Goal: Download file/media

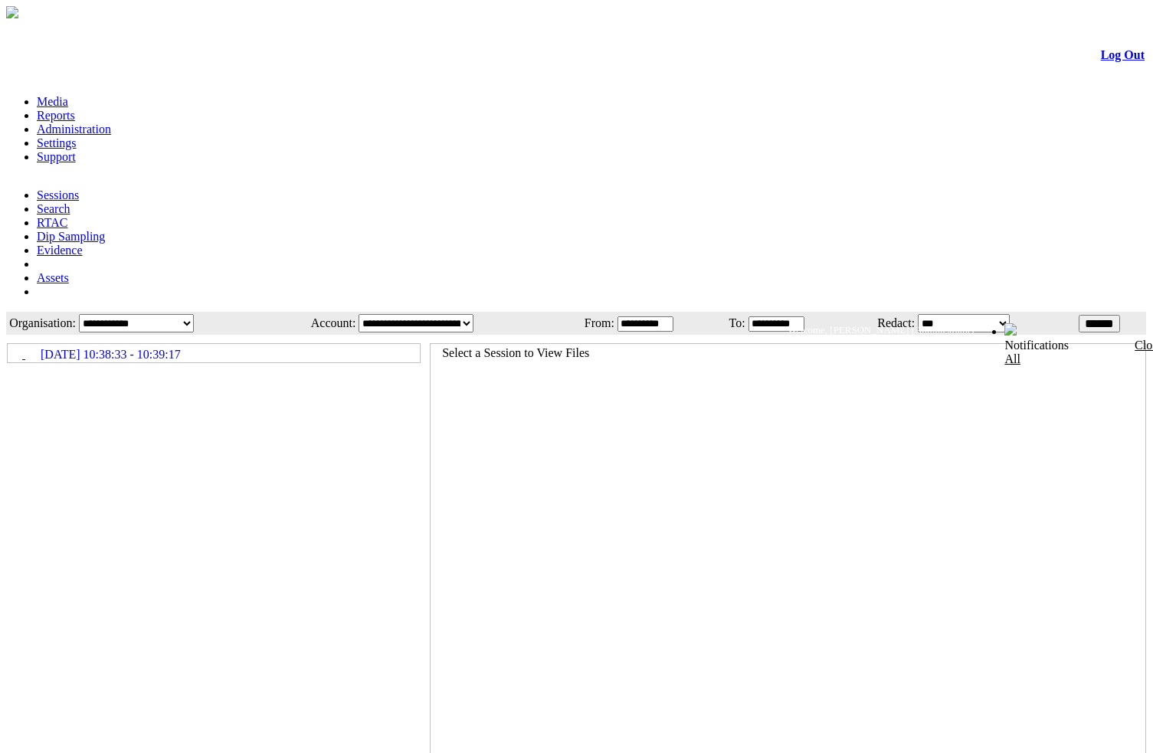
click at [247, 362] on div at bounding box center [217, 543] width 421 height 417
click at [245, 413] on div at bounding box center [217, 543] width 421 height 417
click at [8, 347] on icon at bounding box center [8, 347] width 0 height 0
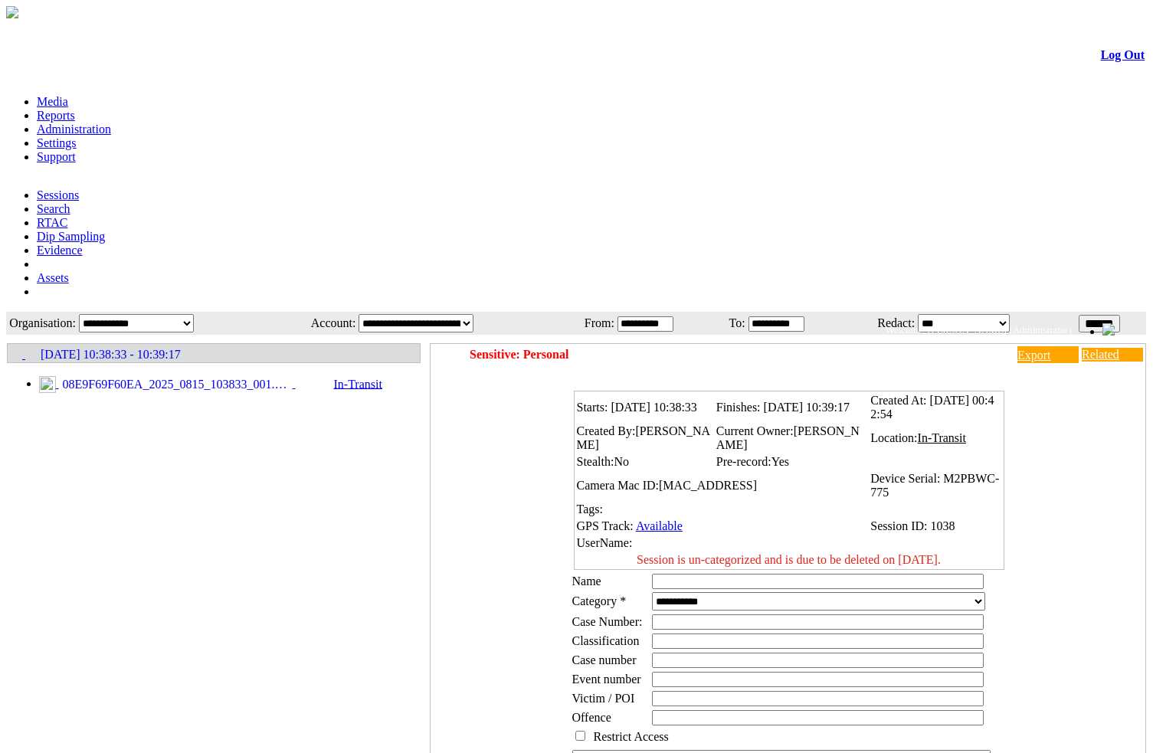
click at [177, 378] on span "08E9F69F60EA_2025_0815_103833_001.MP4" at bounding box center [176, 385] width 234 height 14
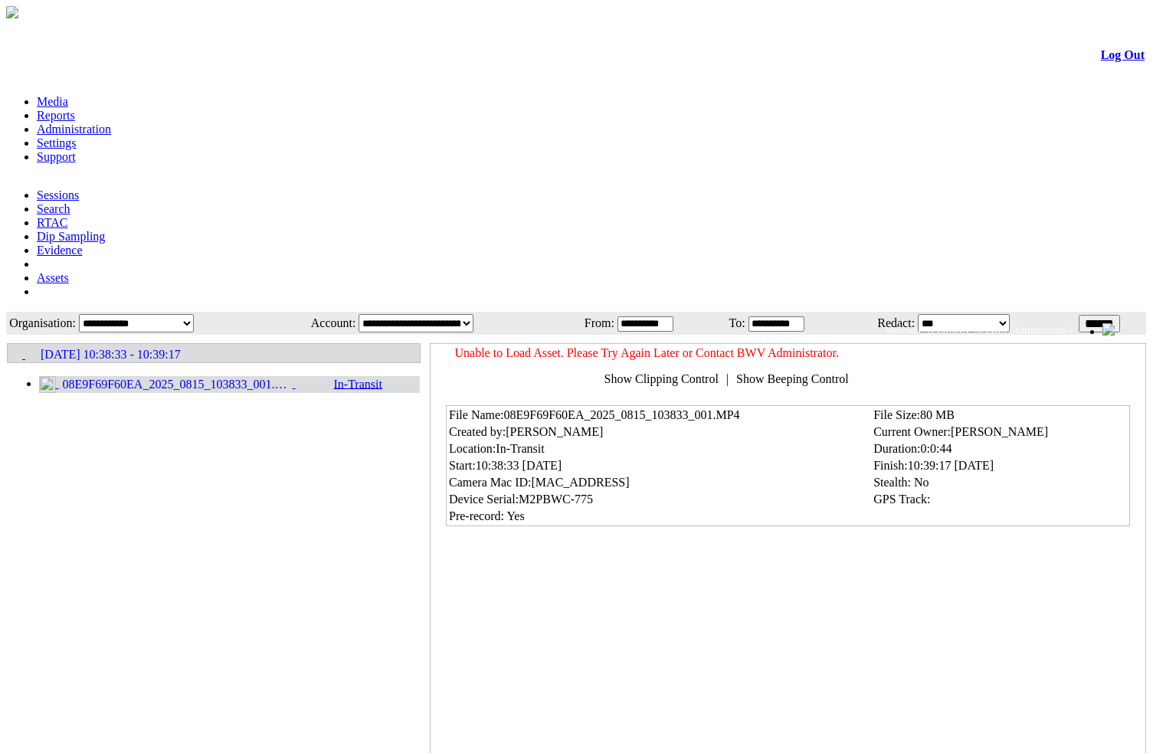
click at [8, 345] on icon at bounding box center [8, 345] width 0 height 0
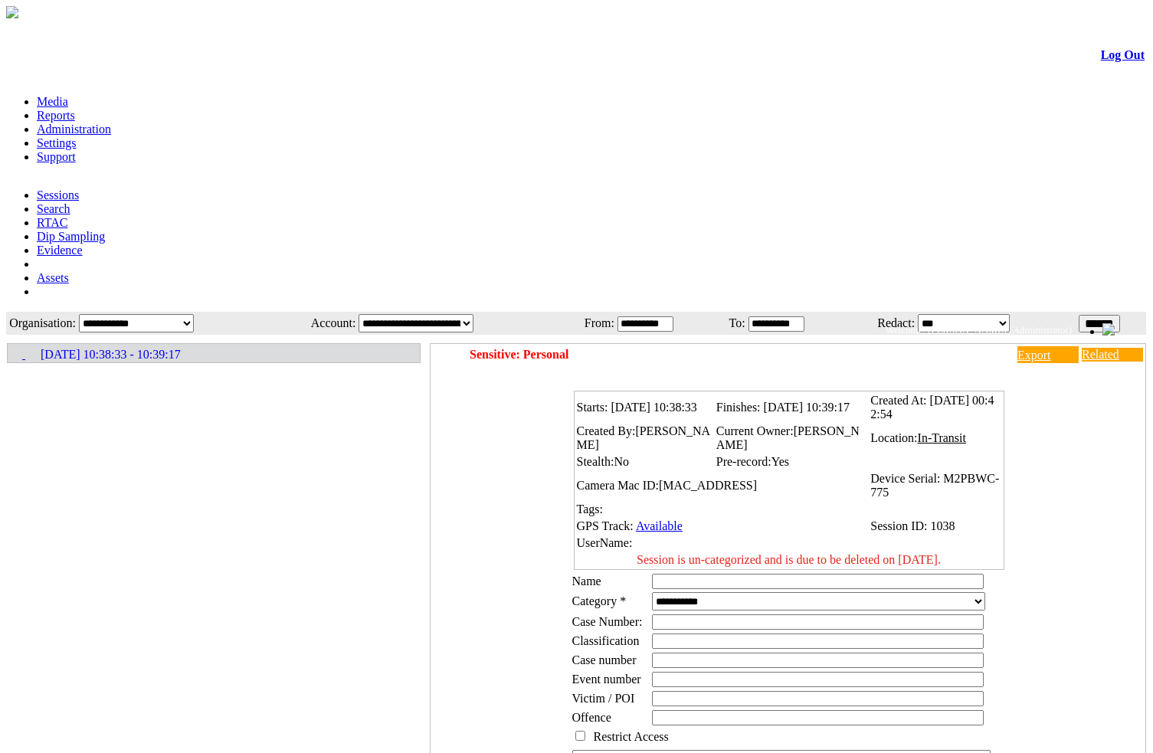
click at [193, 426] on div at bounding box center [217, 543] width 421 height 417
click at [8, 347] on icon at bounding box center [8, 347] width 0 height 0
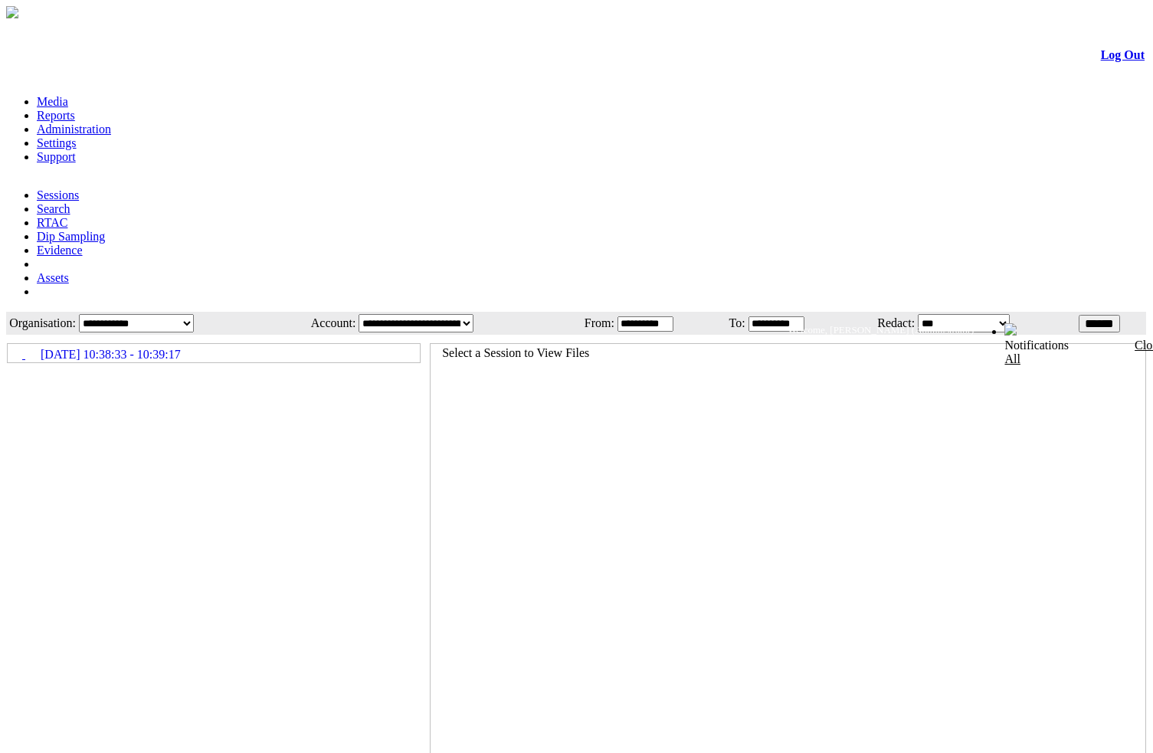
click at [8, 347] on icon at bounding box center [8, 347] width 0 height 0
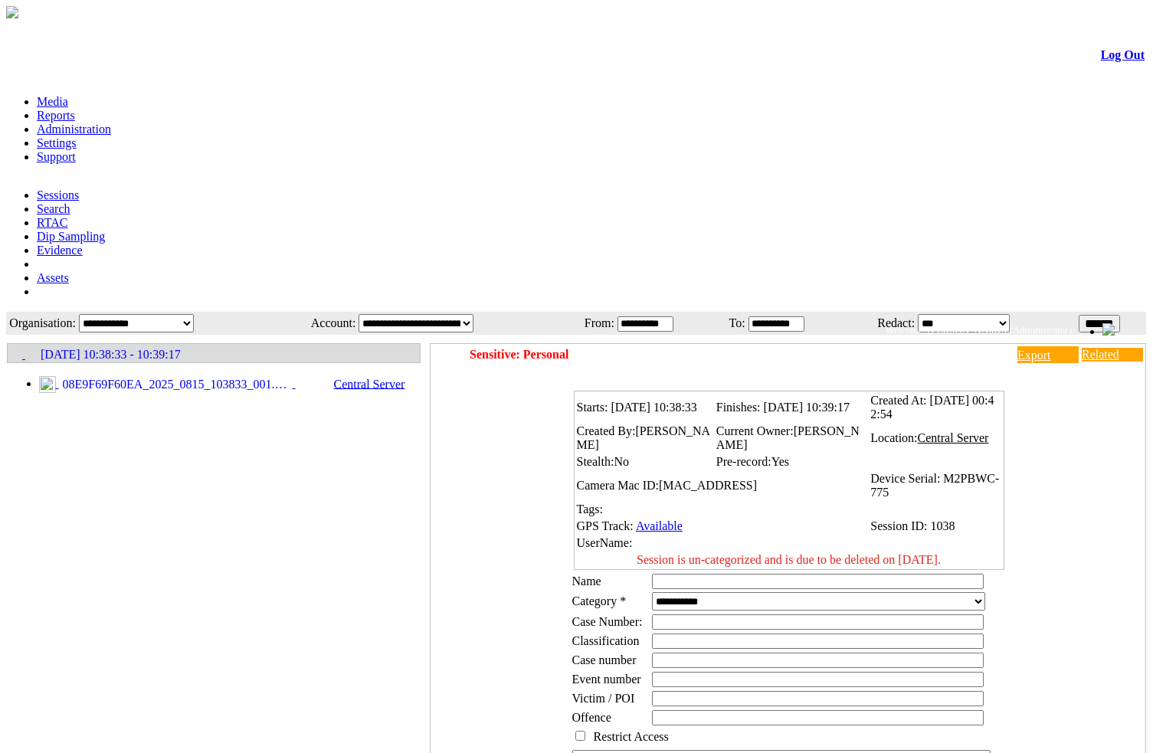
click at [139, 378] on span "08E9F69F60EA_2025_0815_103833_001.MP4" at bounding box center [176, 385] width 234 height 14
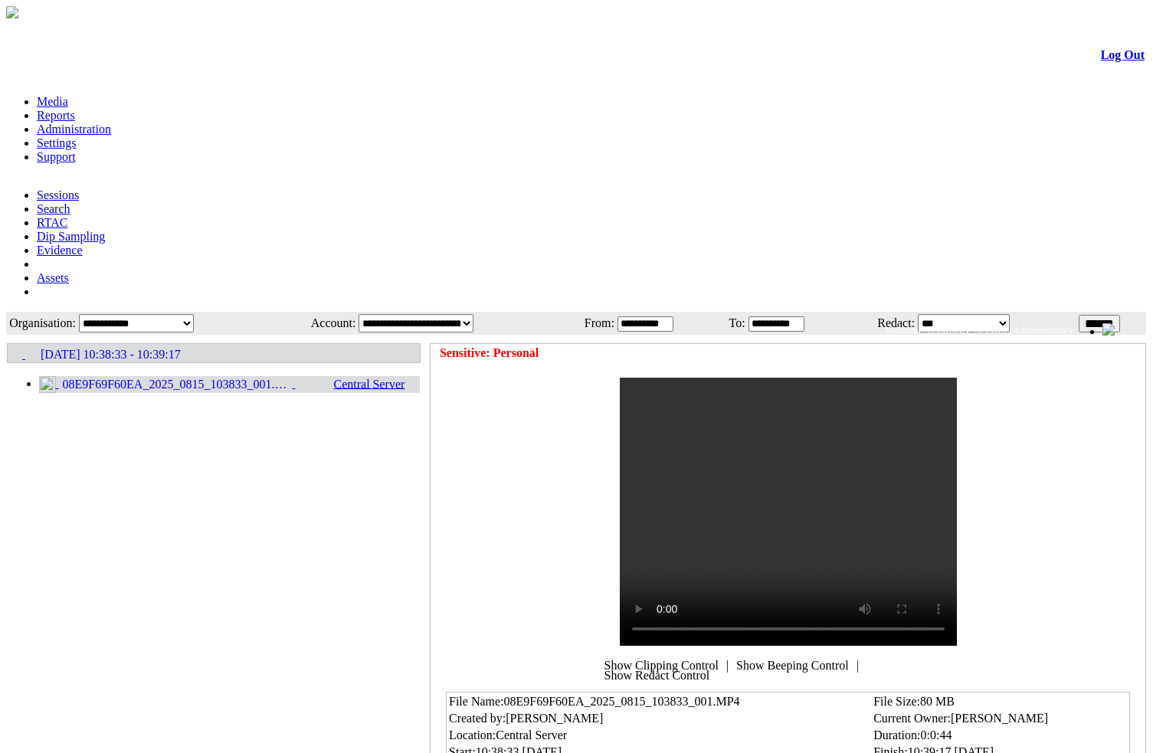
click at [767, 659] on span "Show Beeping Control" at bounding box center [792, 666] width 113 height 14
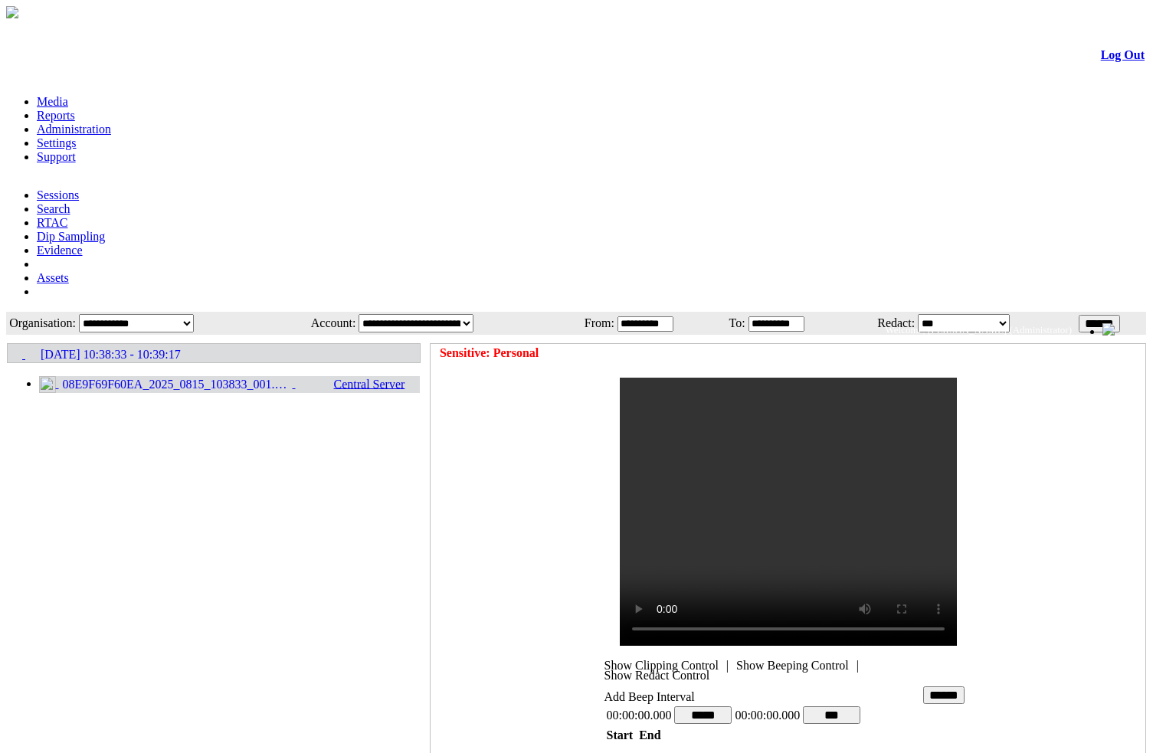
click at [767, 649] on div "**********" at bounding box center [788, 697] width 368 height 96
click at [669, 659] on span "Show Clipping Control" at bounding box center [661, 666] width 114 height 14
click at [1026, 431] on div "Sensitive: Personal" at bounding box center [787, 496] width 714 height 305
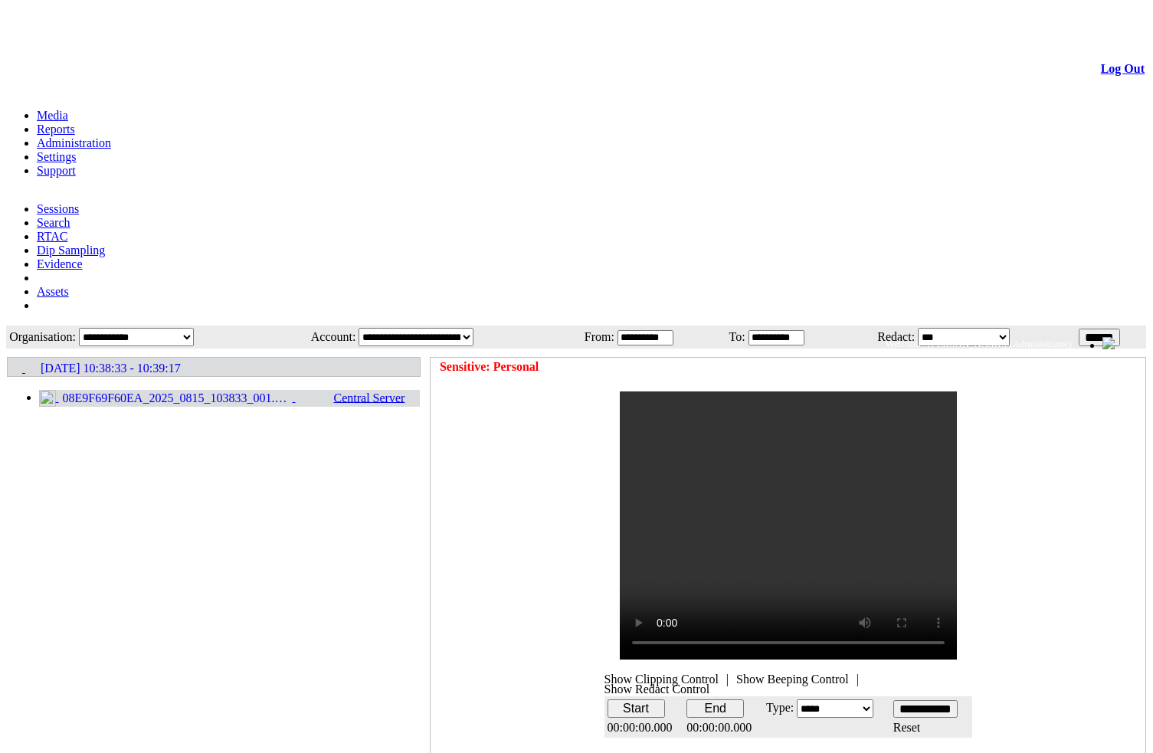
click at [749, 672] on span "Show Beeping Control" at bounding box center [792, 679] width 113 height 14
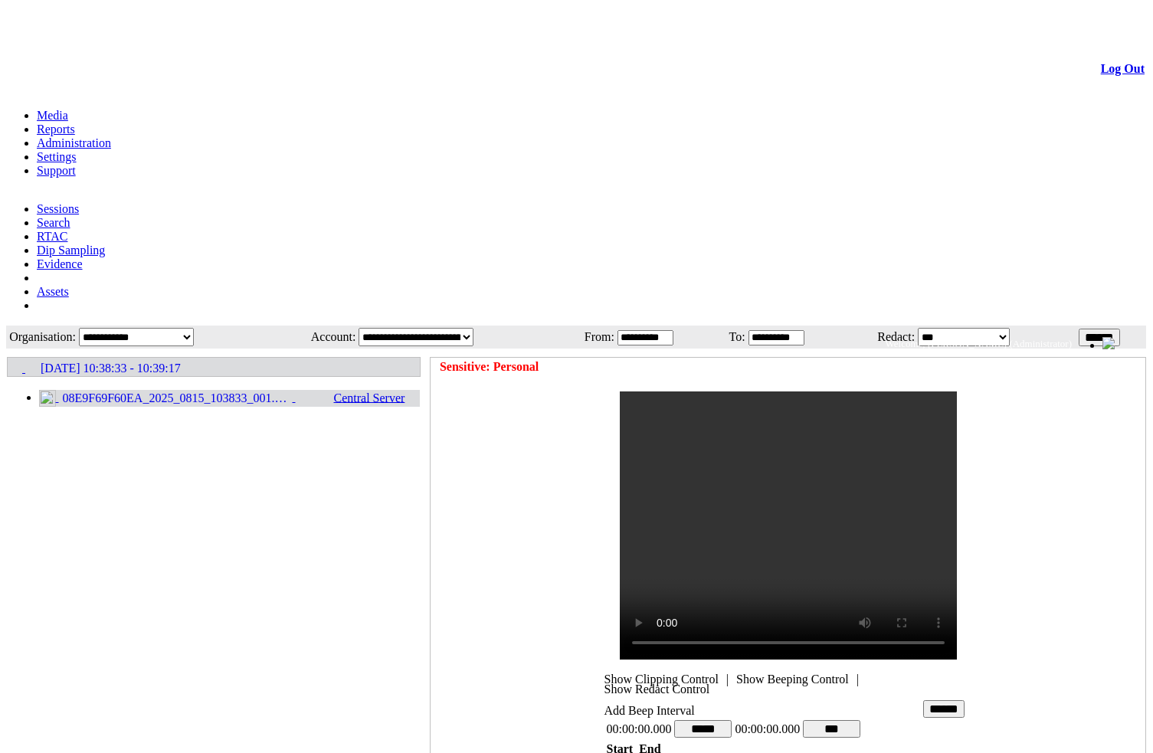
click at [710, 682] on span "Show Redact Control" at bounding box center [657, 689] width 106 height 14
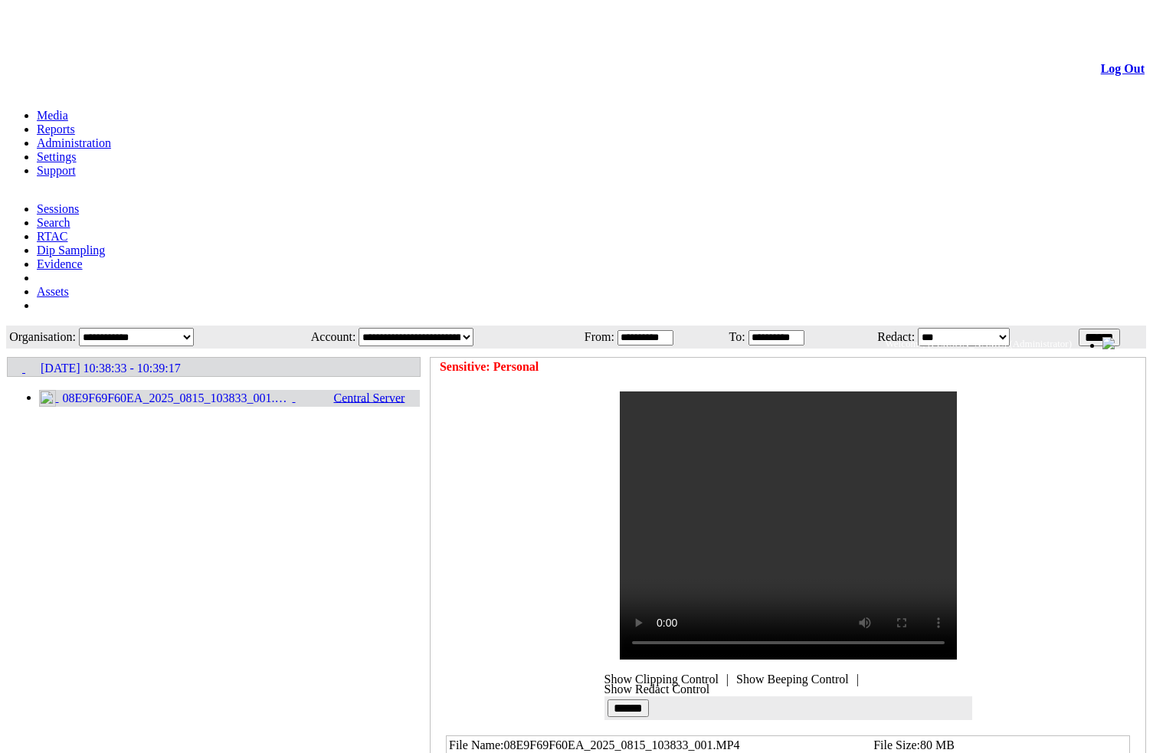
click at [746, 672] on span "Show Beeping Control" at bounding box center [792, 679] width 113 height 14
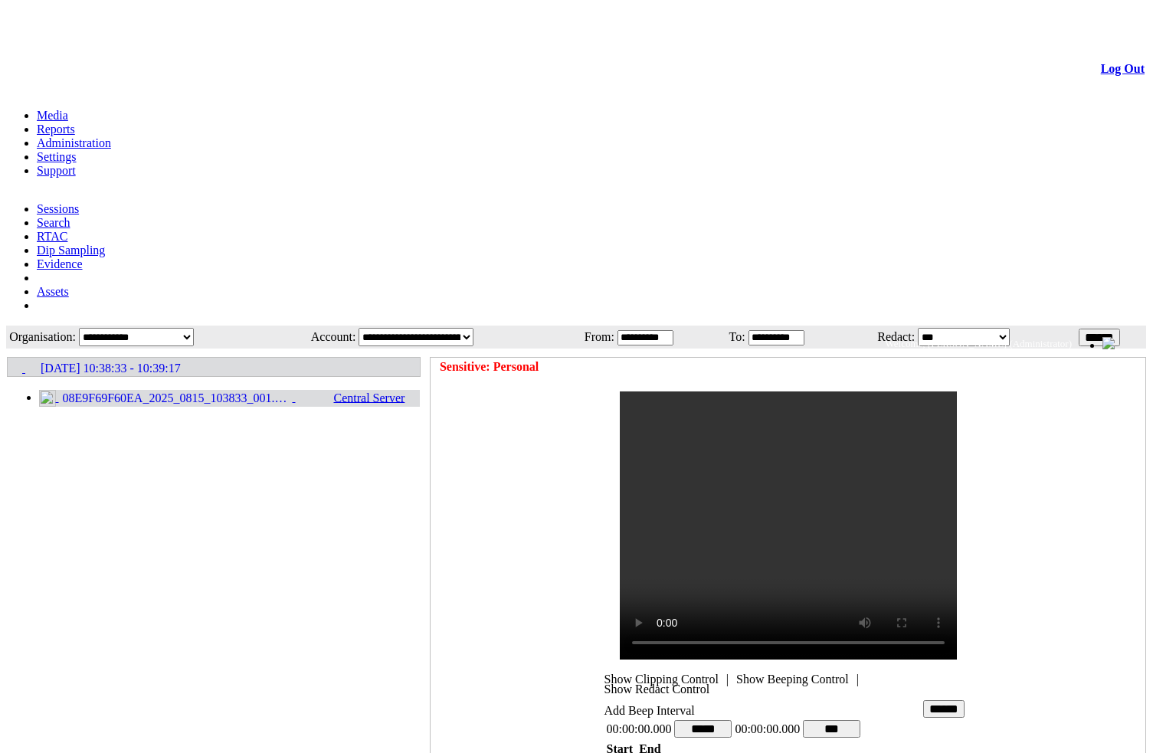
click at [656, 672] on span "Show Clipping Control" at bounding box center [661, 679] width 114 height 14
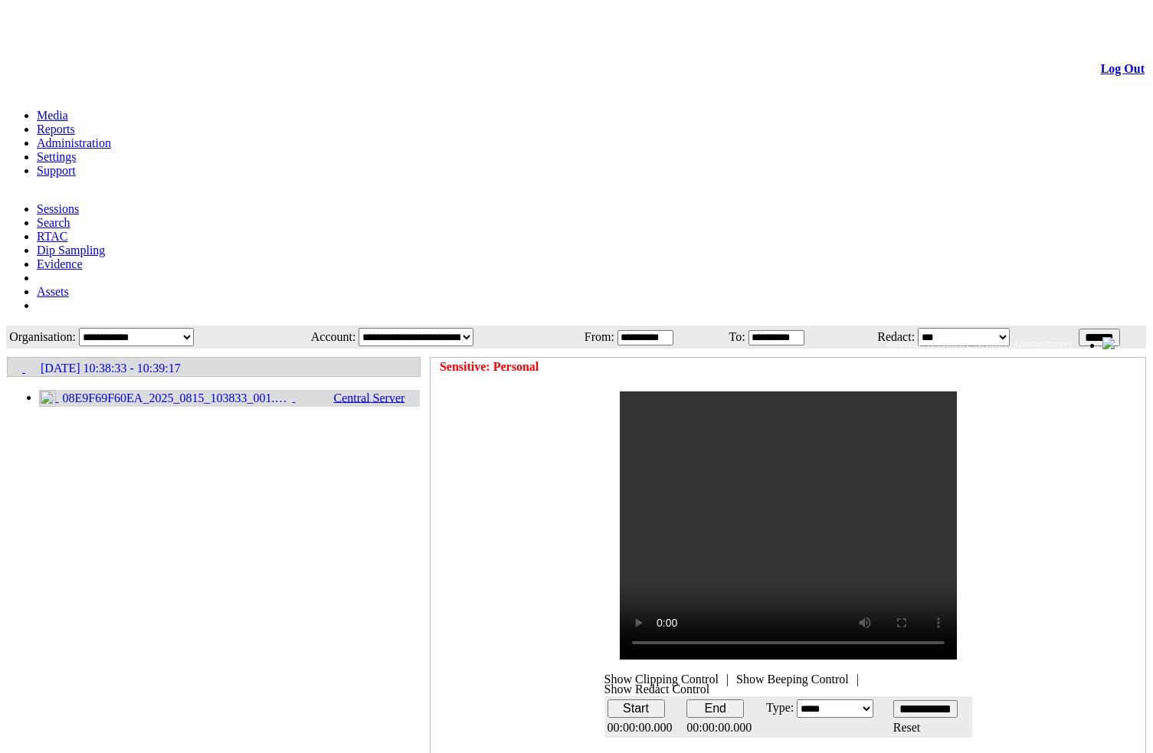
click at [766, 672] on span "Show Beeping Control" at bounding box center [792, 679] width 113 height 14
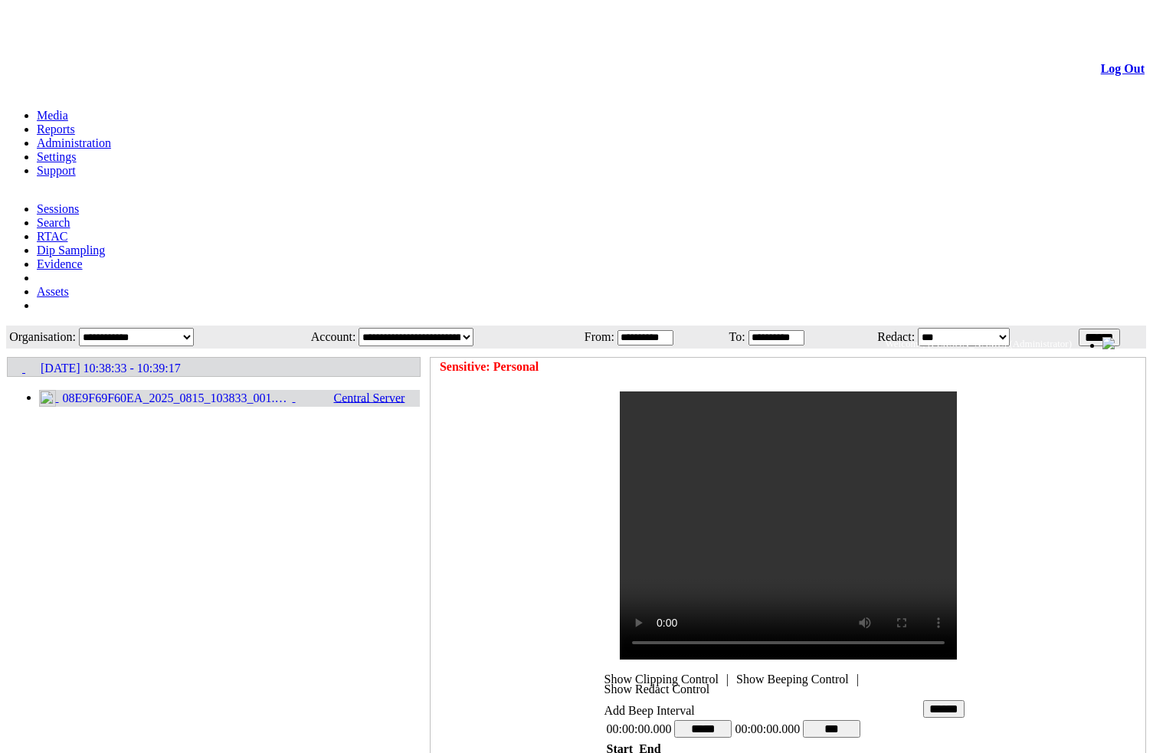
click at [299, 377] on td "08E9F69F60EA_2025_0815_103833_001.MP4 Central Server" at bounding box center [214, 399] width 413 height 44
click at [290, 391] on span "08E9F69F60EA_2025_0815_103833_001.MP4" at bounding box center [176, 398] width 234 height 14
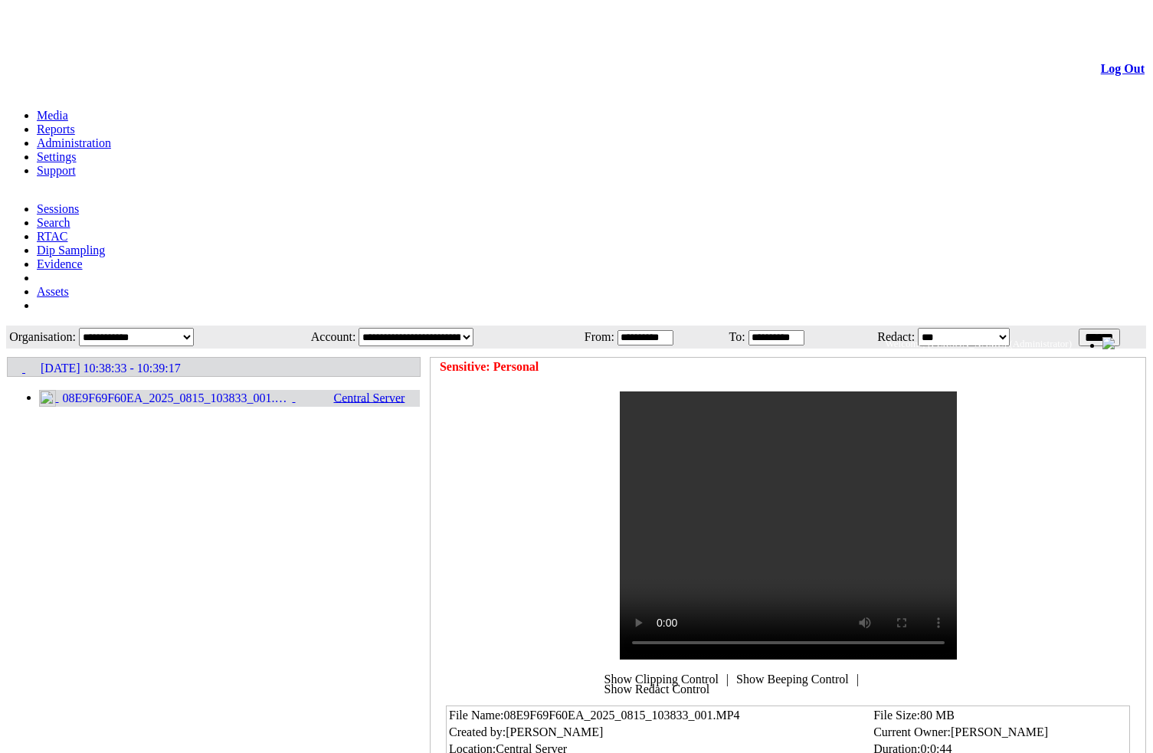
click at [8, 358] on icon at bounding box center [8, 358] width 0 height 0
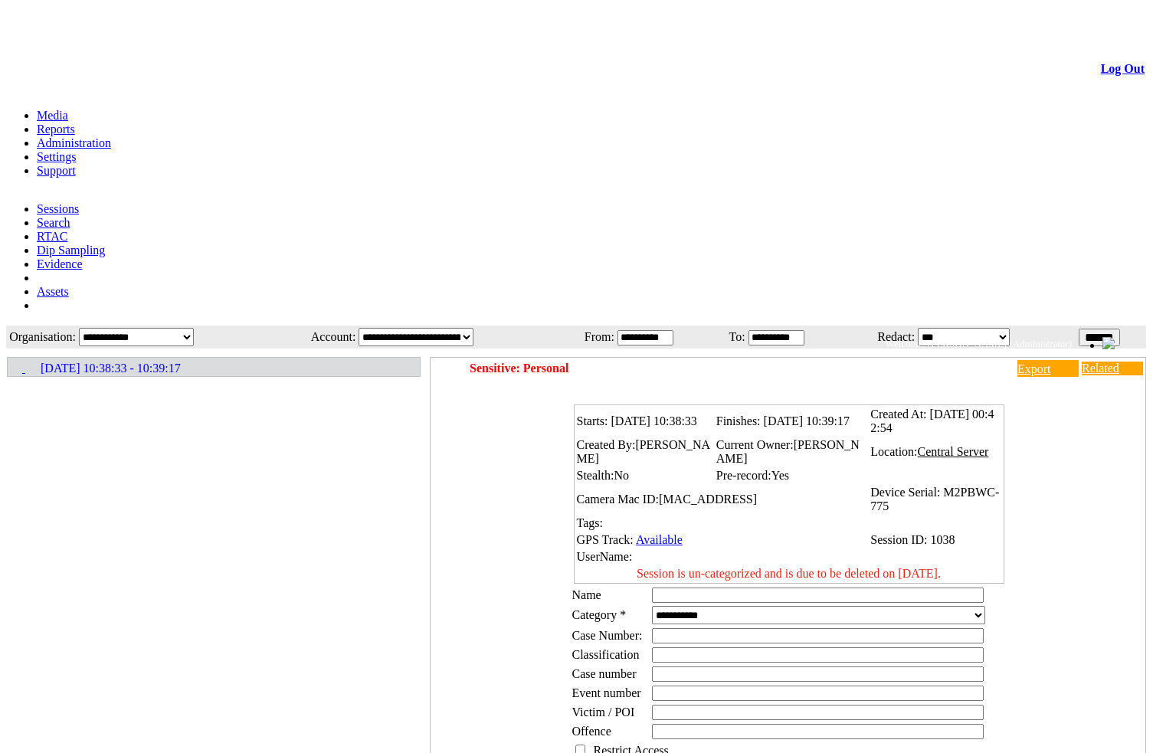
click at [1077, 394] on div "Starts: 15/08/2025 10:38:33 Finishes: 15/08/2025 10:39:17 Created At: 15/08/202…" at bounding box center [791, 635] width 707 height 482
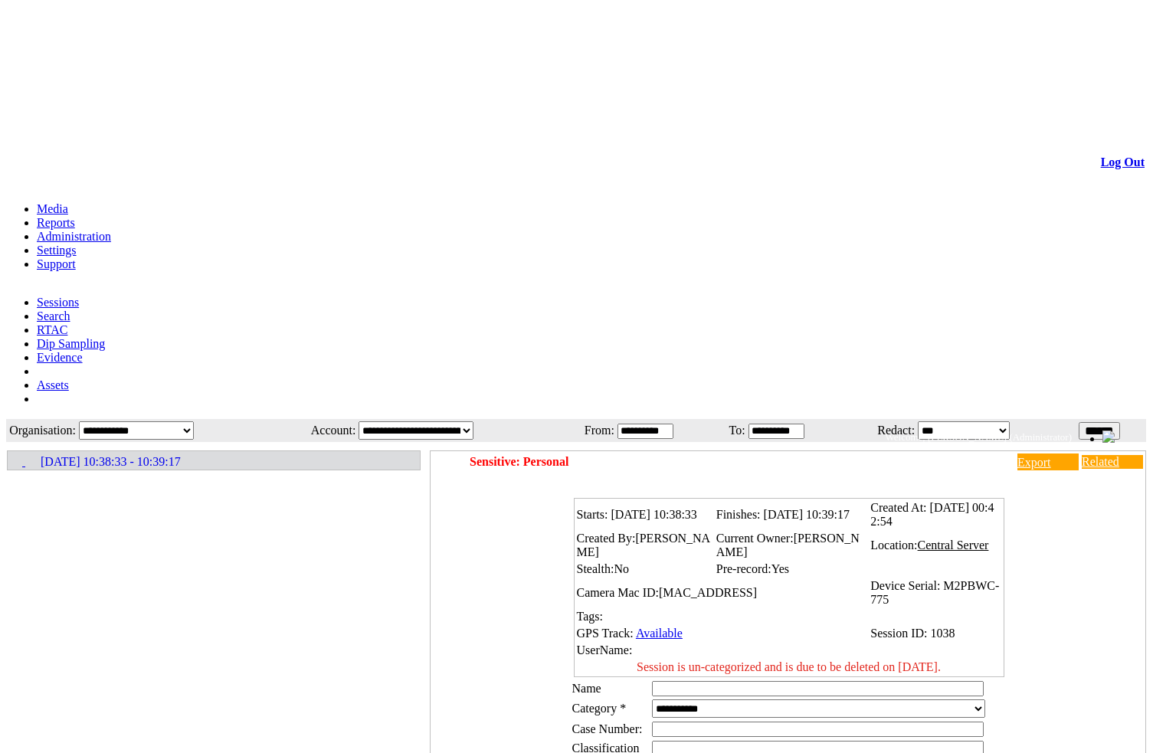
click at [1041, 488] on div "Starts: 15/08/2025 10:38:33 Finishes: 15/08/2025 10:39:17 Created At: 15/08/202…" at bounding box center [791, 729] width 707 height 482
click at [1017, 453] on link "Export" at bounding box center [1047, 461] width 61 height 17
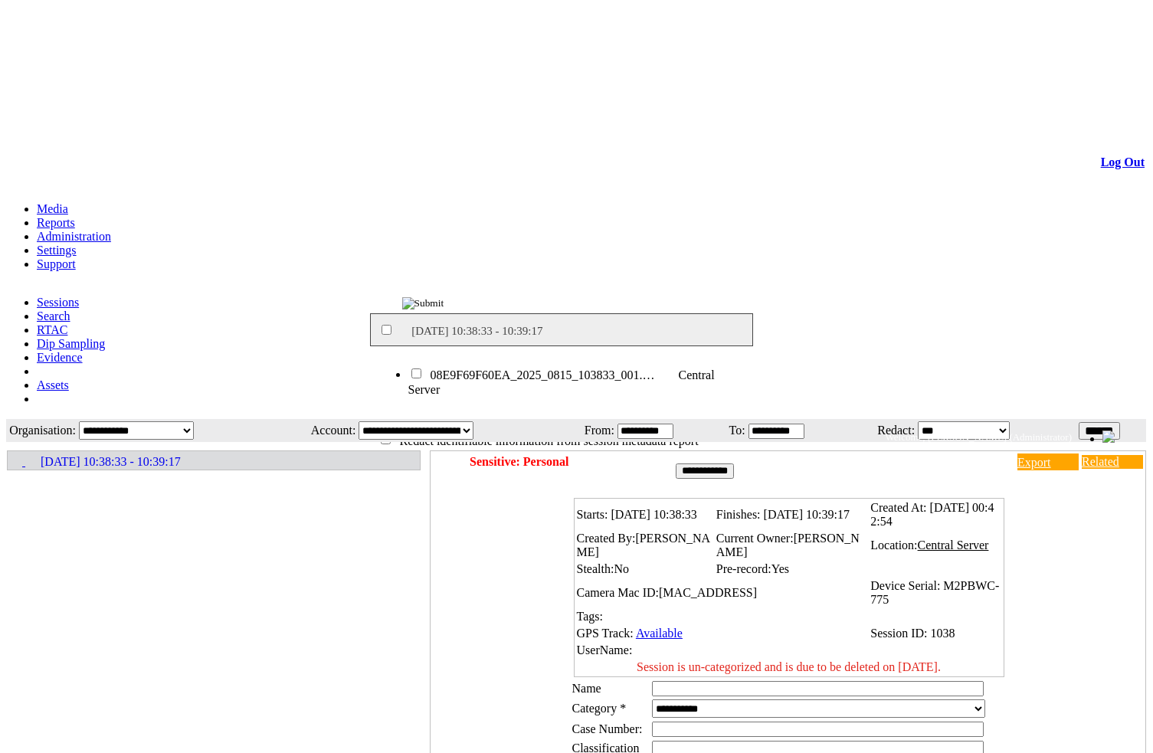
click at [712, 463] on input "**********" at bounding box center [704, 470] width 58 height 15
